Goal: Task Accomplishment & Management: Manage account settings

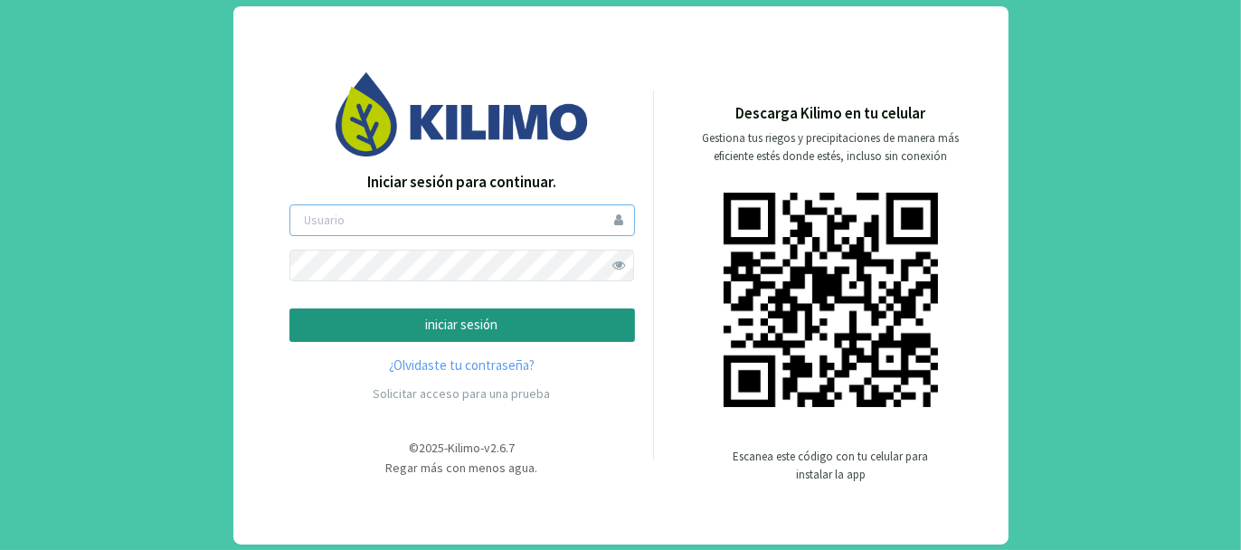
type input "tacchi"
click at [466, 326] on p "iniciar sesión" at bounding box center [462, 325] width 315 height 21
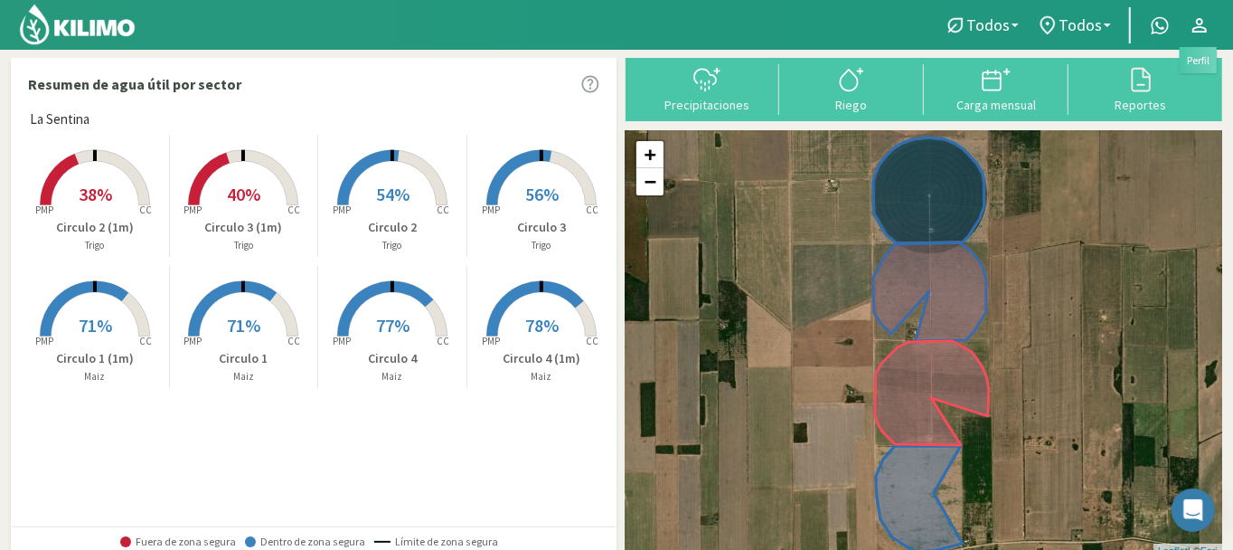
click at [1201, 22] on icon at bounding box center [1200, 25] width 22 height 22
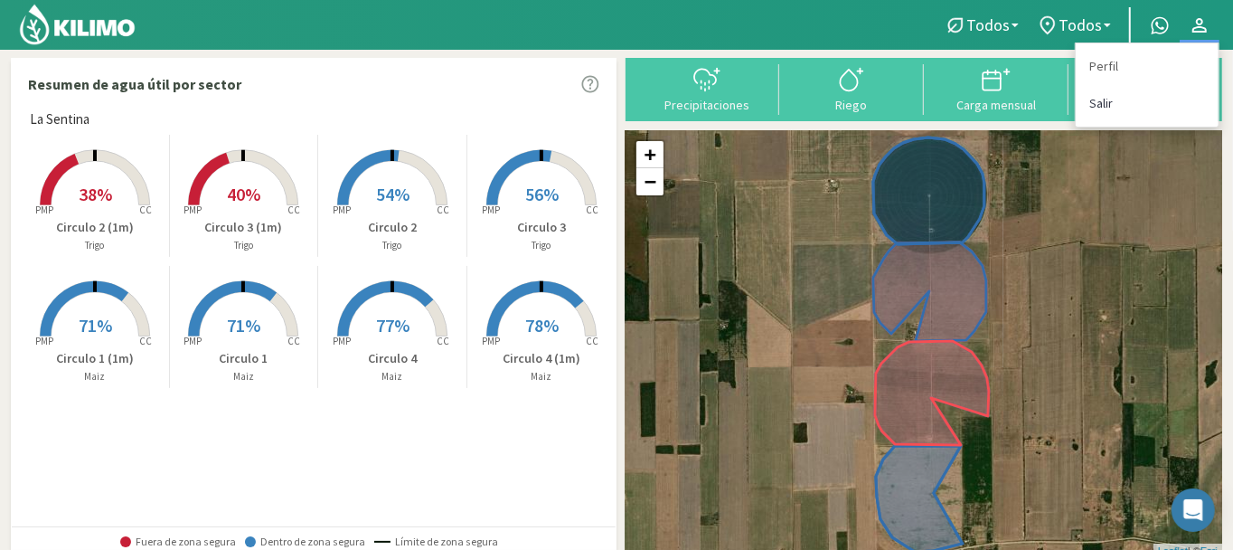
click at [1108, 98] on link "Salir" at bounding box center [1147, 103] width 143 height 37
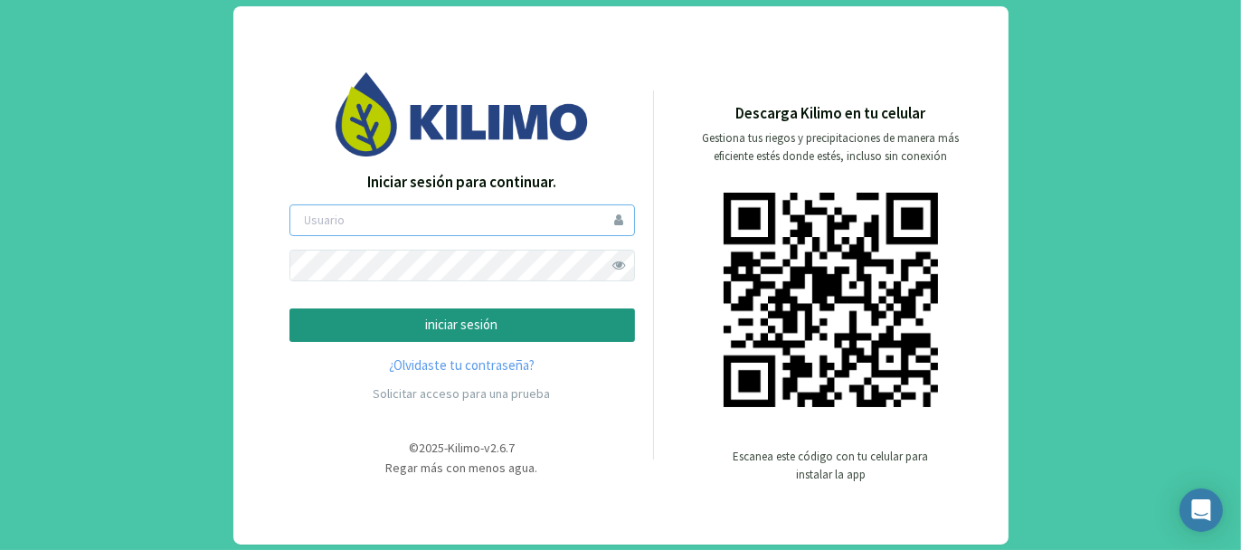
type input "tacchi"
